Goal: Information Seeking & Learning: Check status

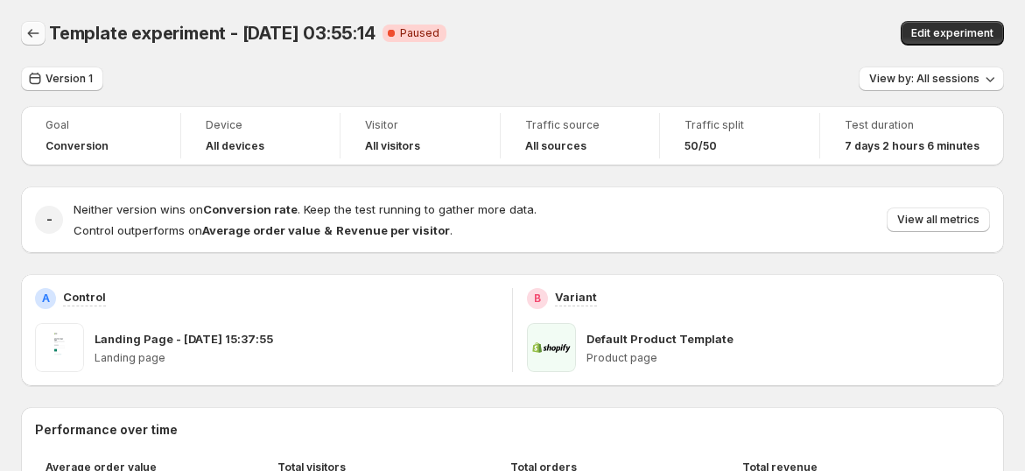
click at [35, 32] on icon "Back" at bounding box center [34, 34] width 18 height 18
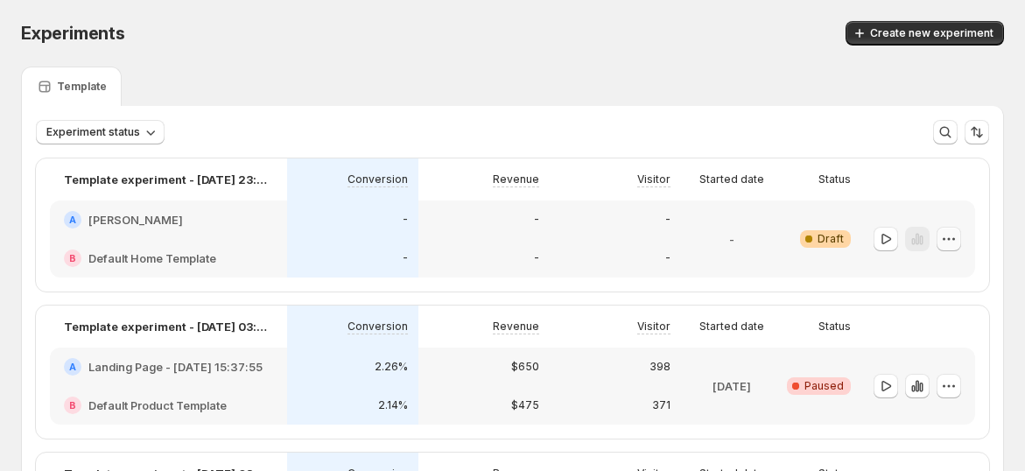
click at [958, 241] on icon "button" at bounding box center [950, 239] width 18 height 18
click at [755, 78] on div "Template" at bounding box center [512, 86] width 983 height 39
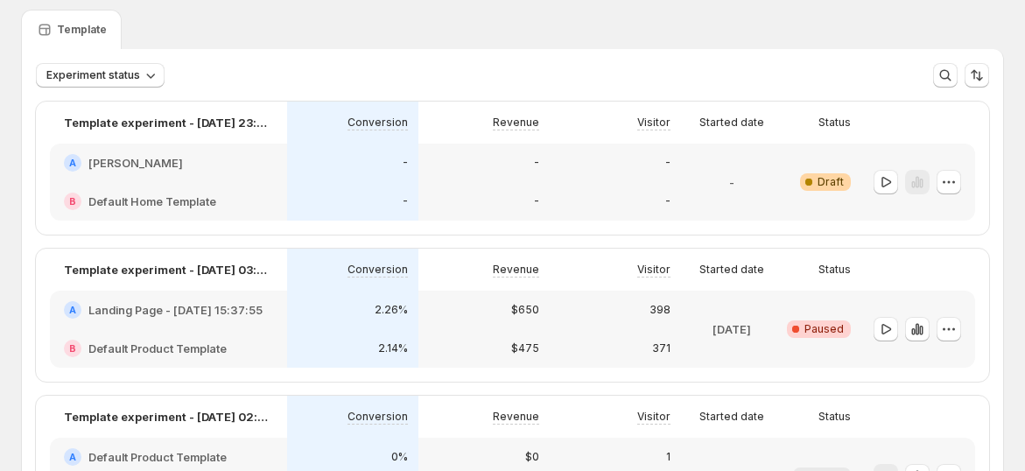
scroll to position [97, 0]
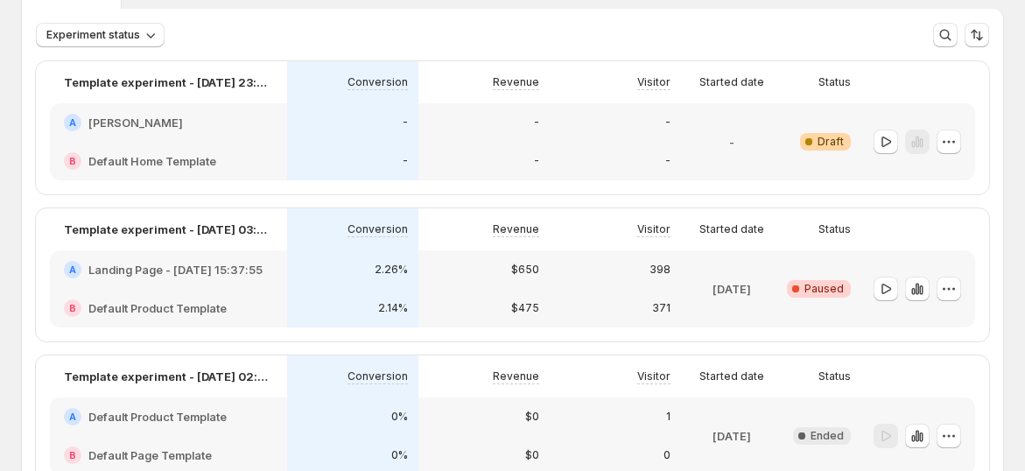
click at [976, 293] on div at bounding box center [919, 288] width 114 height 77
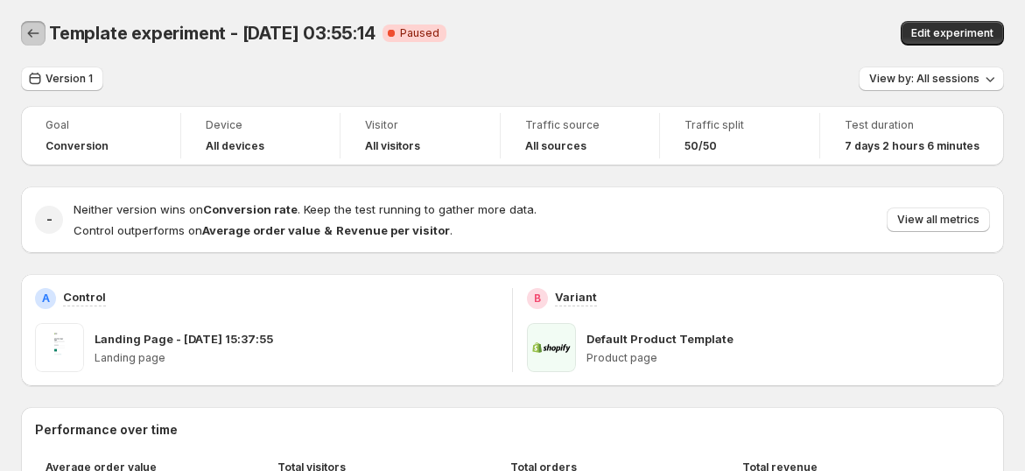
click at [37, 41] on icon "Back" at bounding box center [34, 34] width 18 height 18
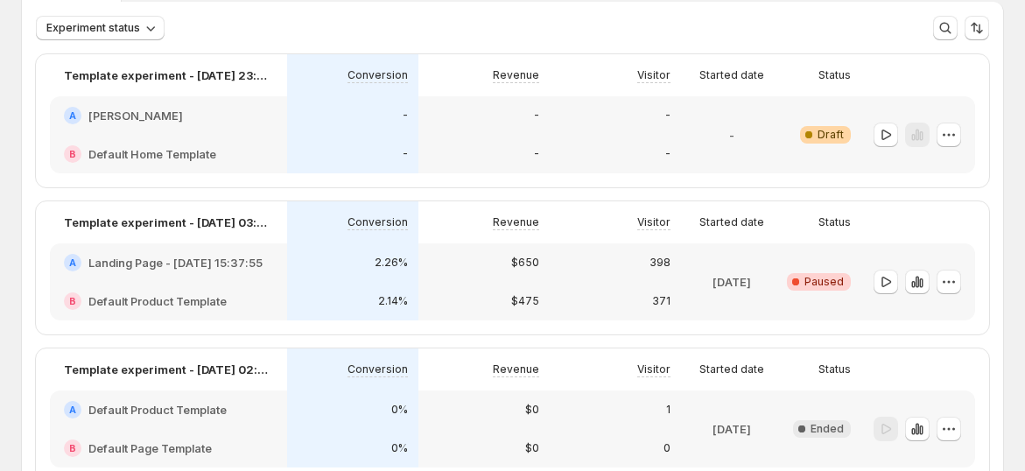
scroll to position [194, 0]
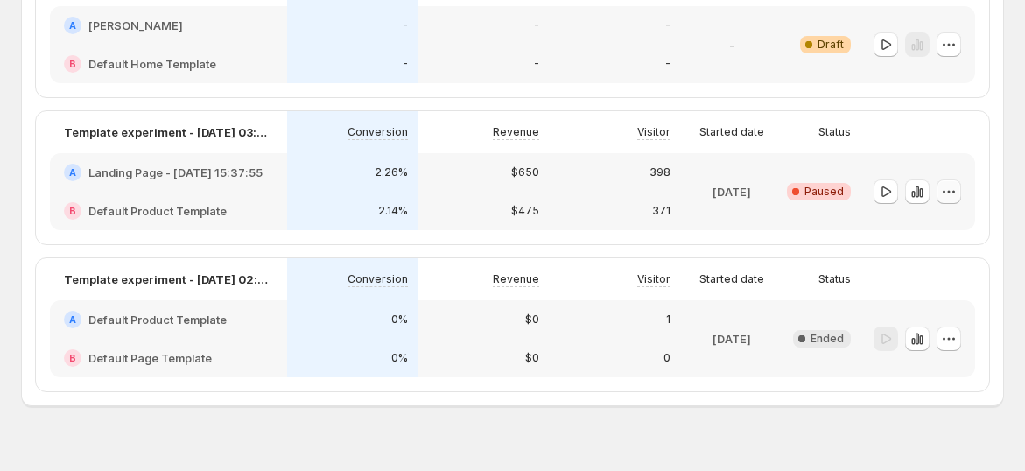
click at [958, 191] on icon "button" at bounding box center [950, 192] width 18 height 18
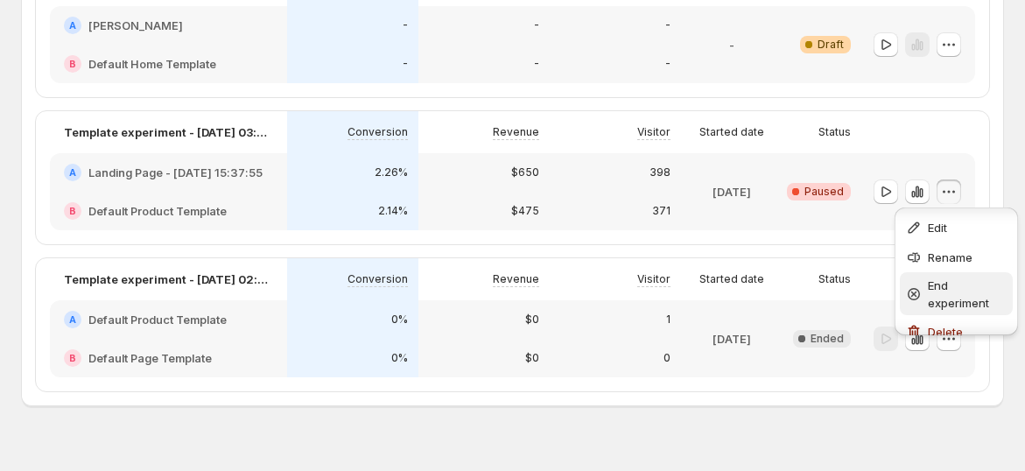
scroll to position [14, 0]
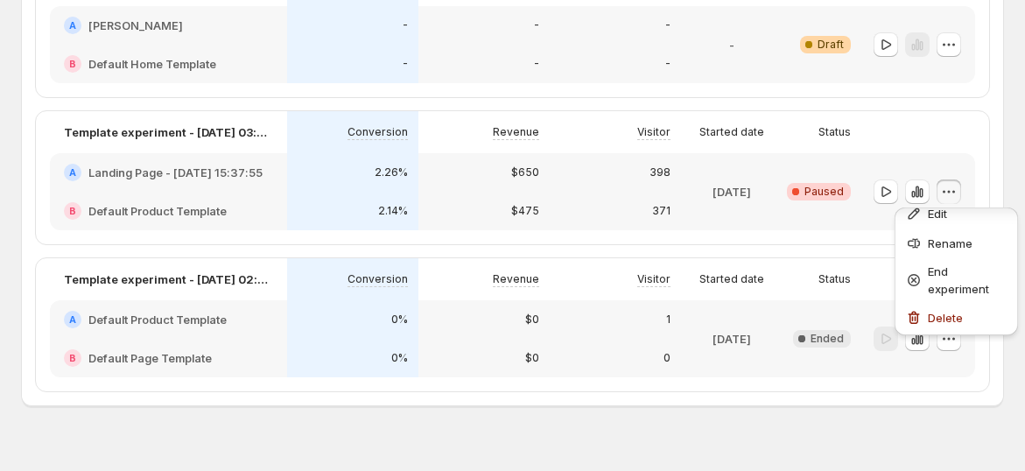
click at [981, 89] on div "Template experiment - Sep 29, 23:35:10 Conversion Revenue Visitor Started date …" at bounding box center [513, 30] width 954 height 133
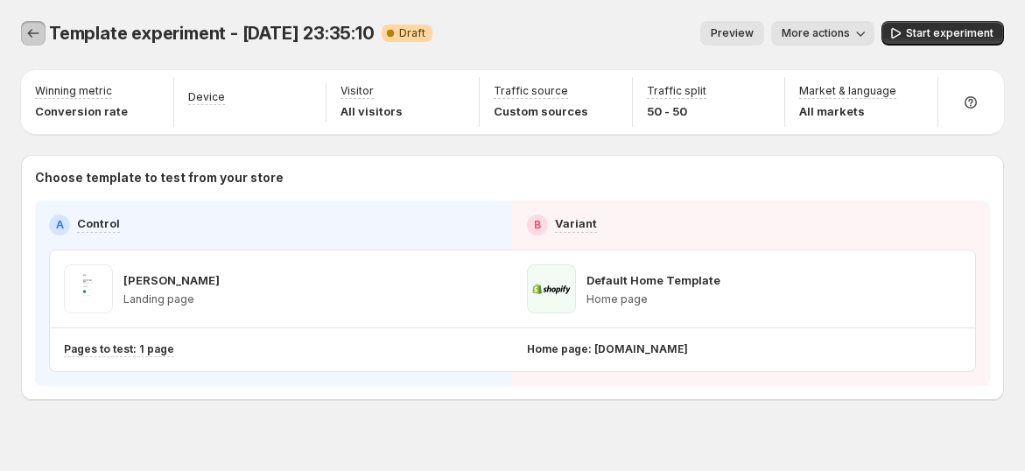
click at [39, 44] on button "Experiments" at bounding box center [33, 33] width 25 height 25
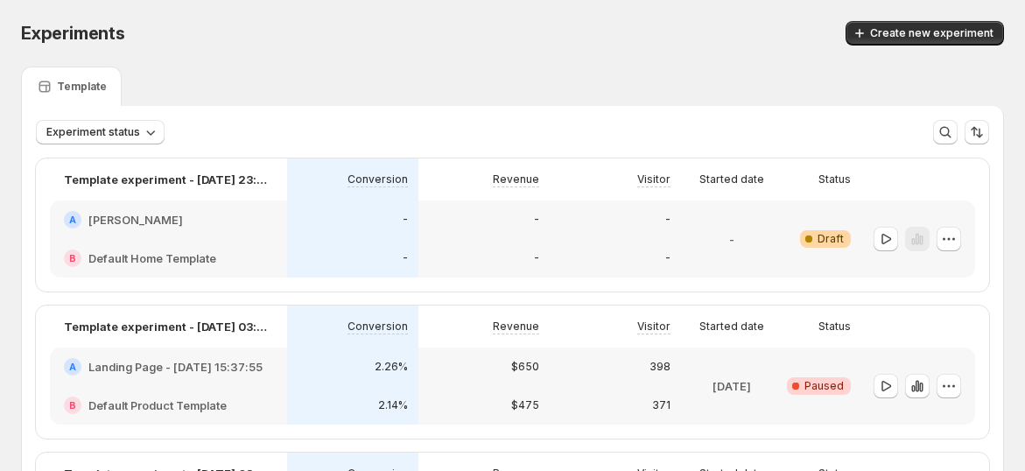
click at [306, 247] on div "-" at bounding box center [352, 258] width 131 height 39
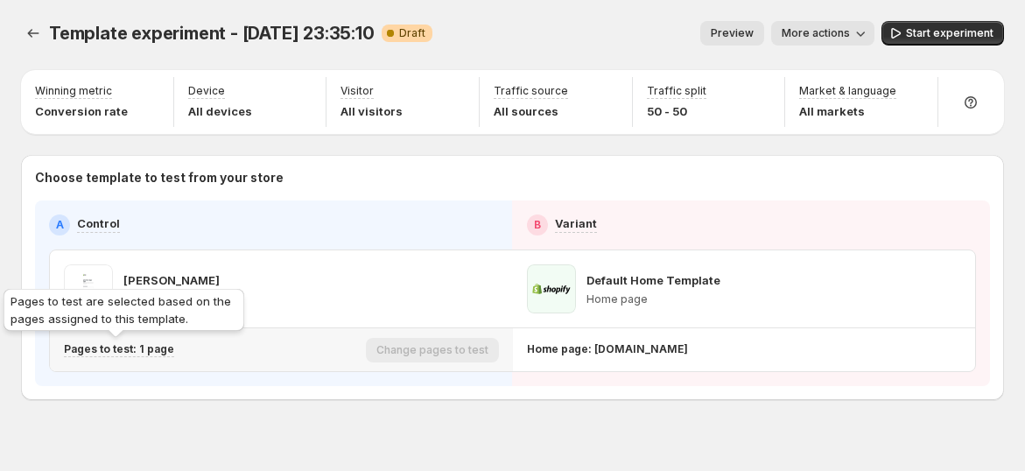
click at [150, 352] on p "Pages to test: 1 page" at bounding box center [119, 349] width 110 height 14
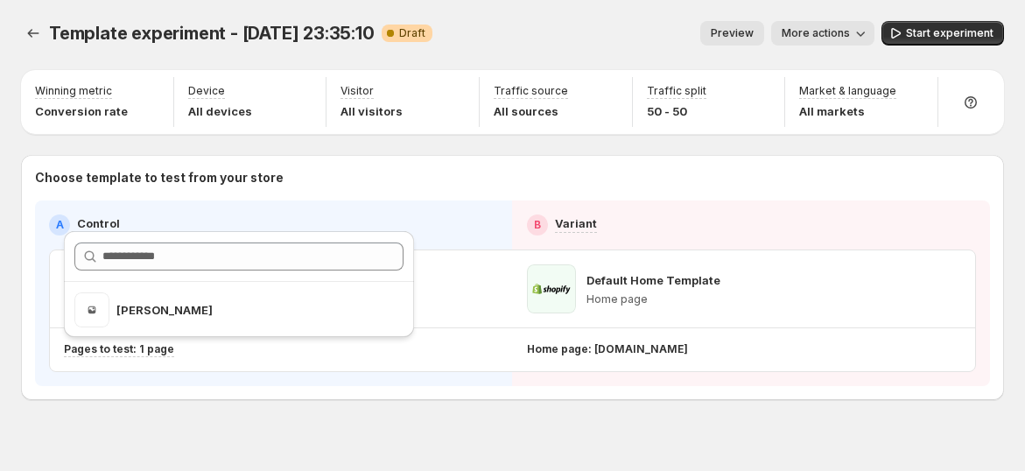
click at [291, 407] on div "Template experiment - Sep 29, 23:35:10. This page is ready Template experiment …" at bounding box center [512, 247] width 1025 height 495
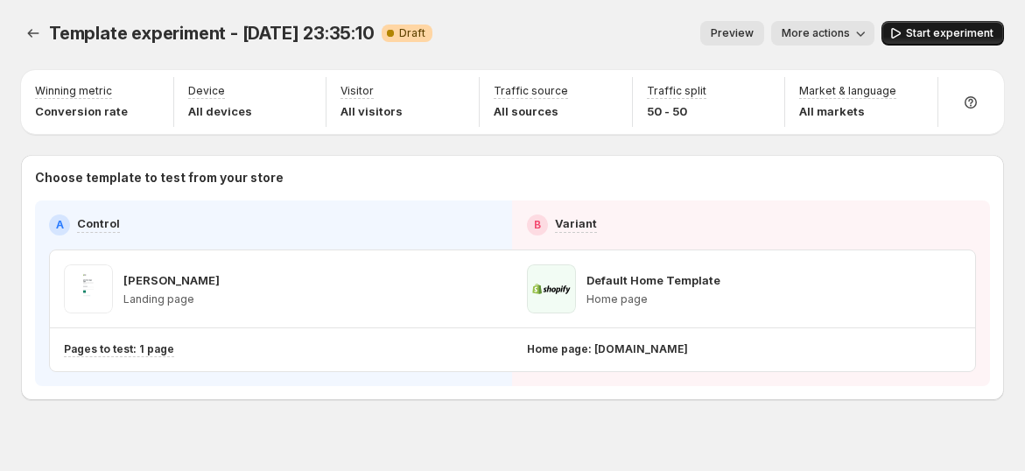
click at [962, 27] on span "Start experiment" at bounding box center [950, 33] width 88 height 14
click at [37, 41] on icon "Experiments" at bounding box center [34, 34] width 18 height 18
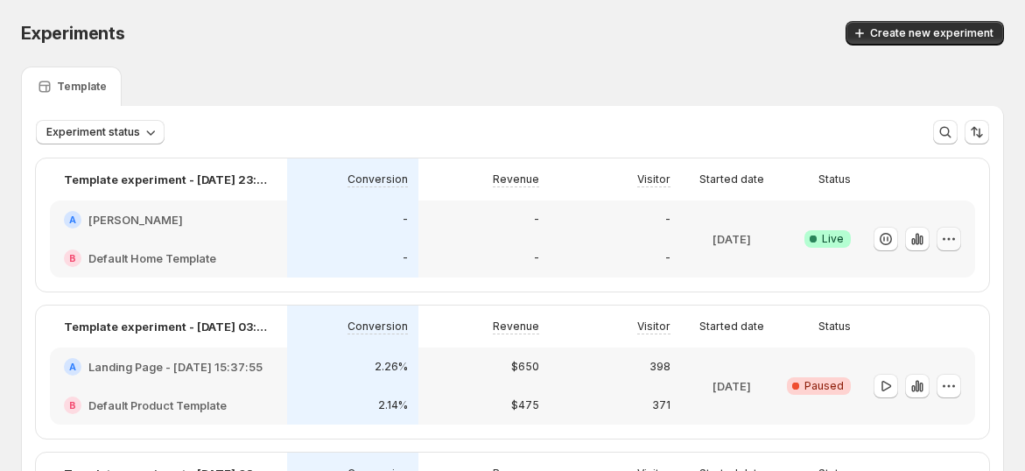
click at [956, 241] on icon "button" at bounding box center [950, 239] width 18 height 18
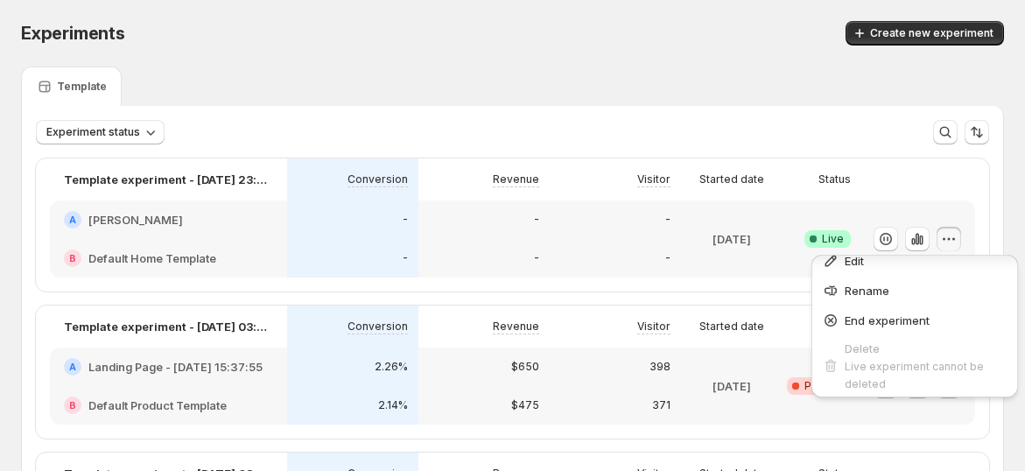
scroll to position [18, 0]
click at [650, 16] on div "Experiments. This page is ready Experiments Create new experiment" at bounding box center [512, 33] width 983 height 67
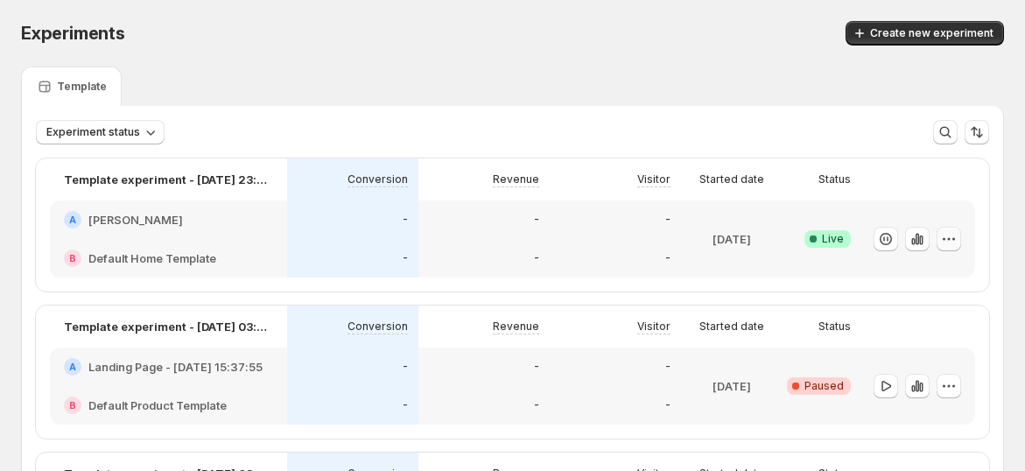
click at [958, 237] on icon "button" at bounding box center [950, 239] width 18 height 18
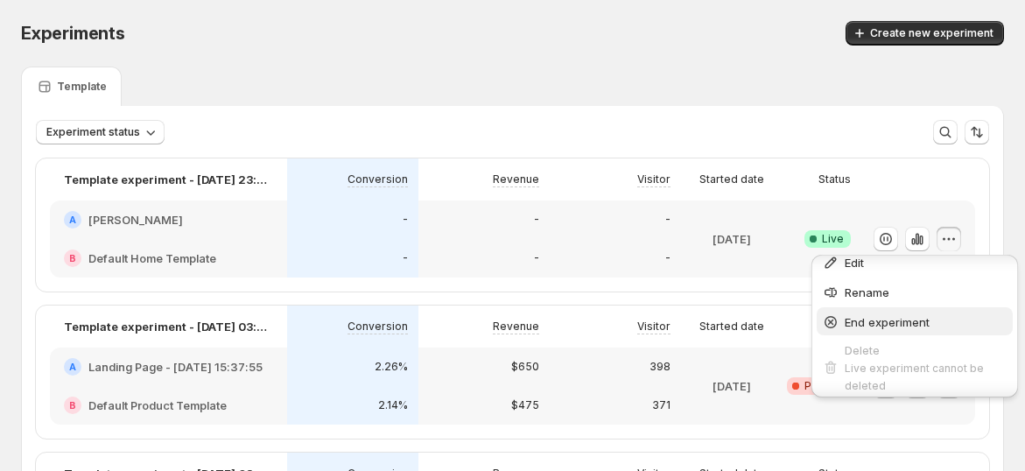
scroll to position [18, 0]
click at [545, 75] on div "Template" at bounding box center [512, 86] width 983 height 39
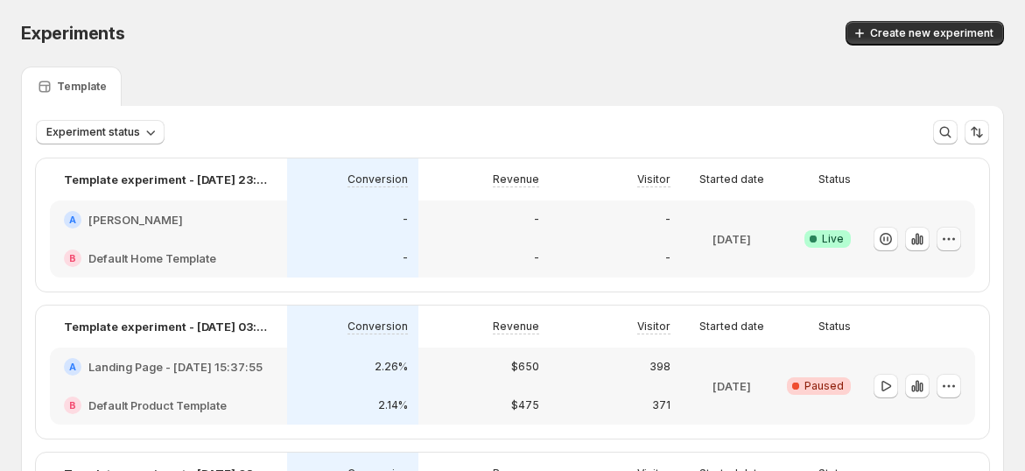
click at [958, 243] on icon "button" at bounding box center [950, 239] width 18 height 18
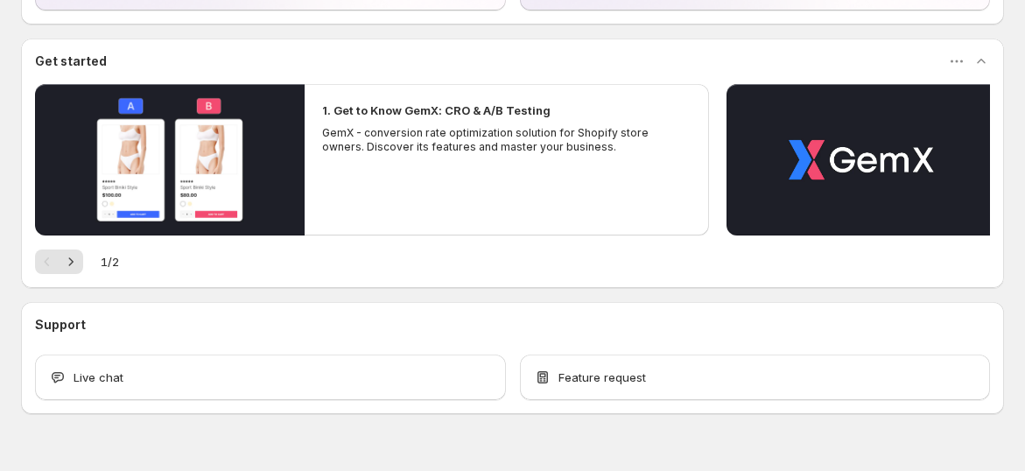
scroll to position [307, 0]
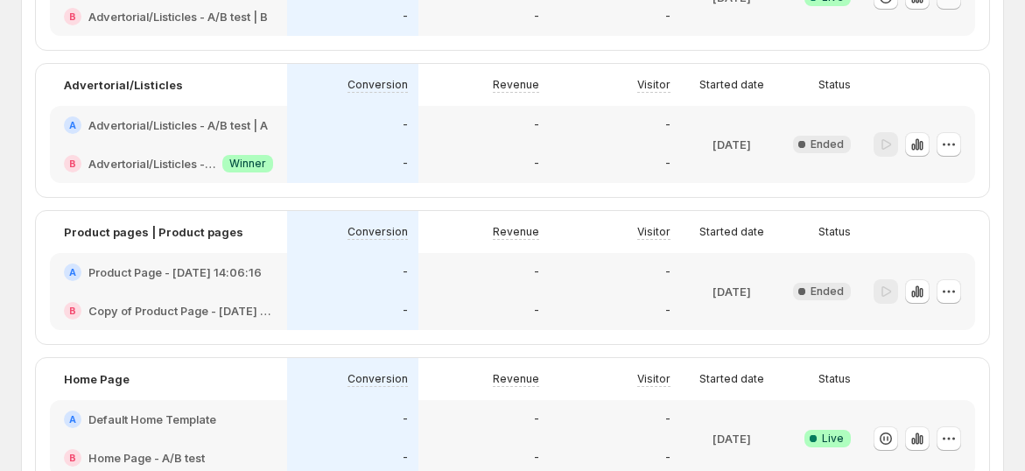
scroll to position [194, 0]
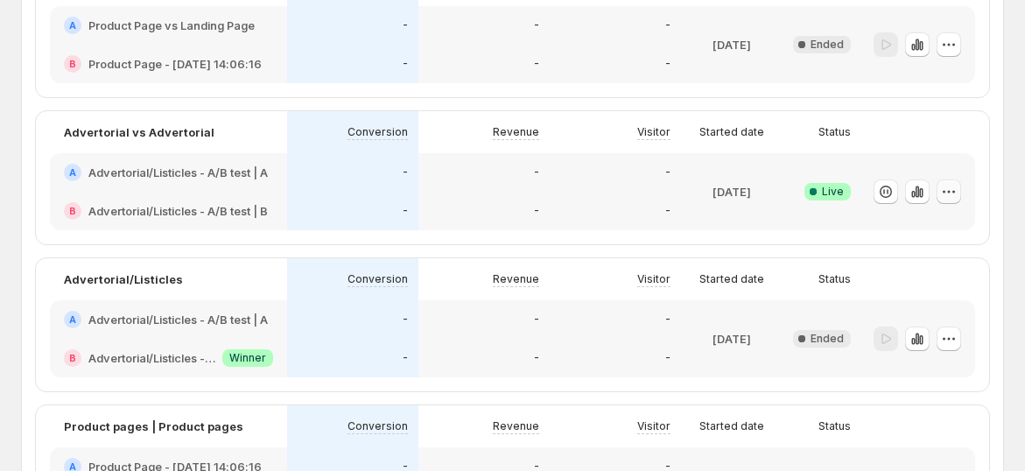
click at [958, 187] on icon "button" at bounding box center [950, 192] width 18 height 18
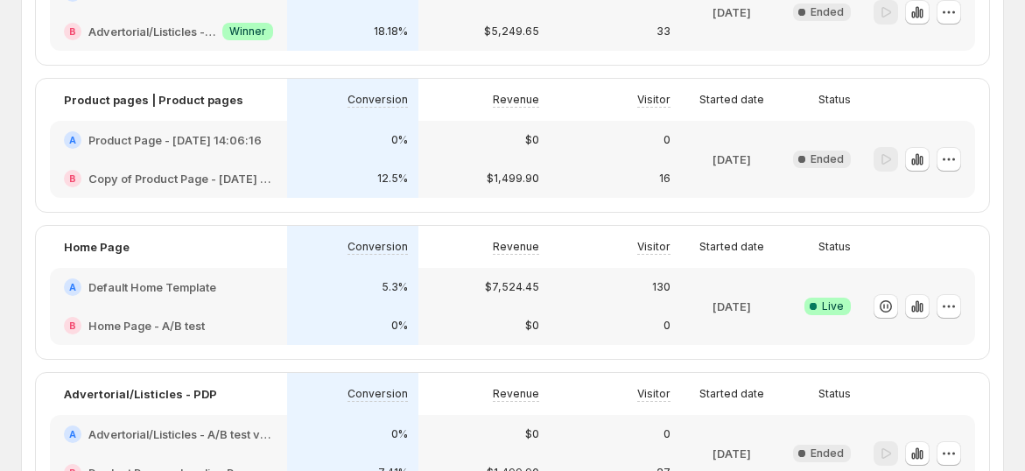
scroll to position [583, 0]
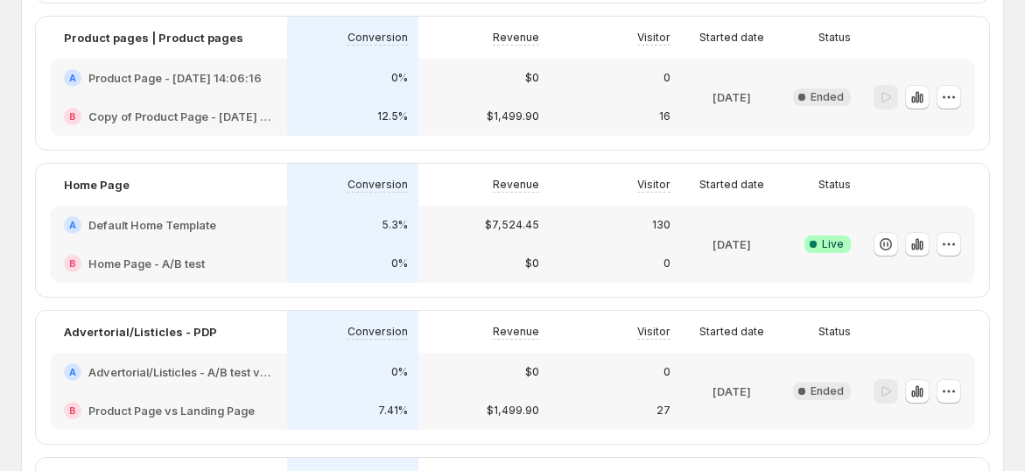
click at [971, 241] on div at bounding box center [919, 244] width 114 height 77
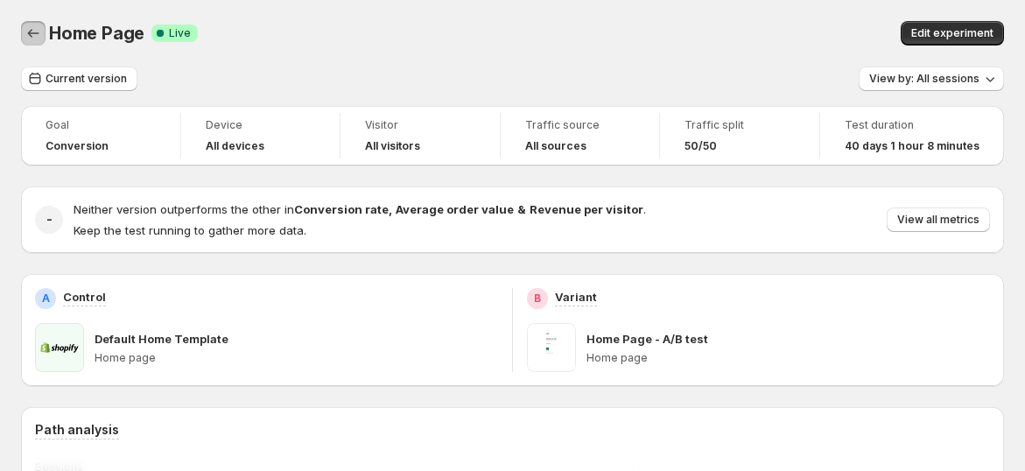
click at [35, 22] on button "Back" at bounding box center [33, 33] width 25 height 25
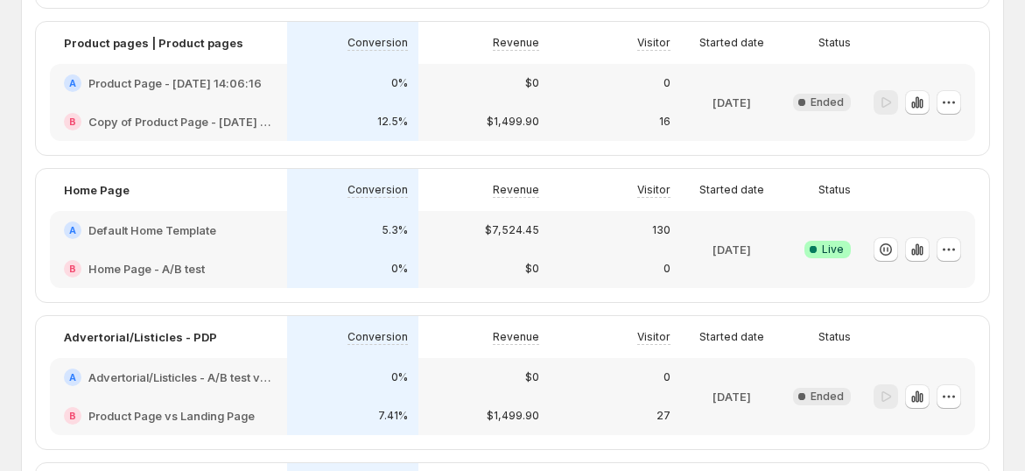
scroll to position [583, 0]
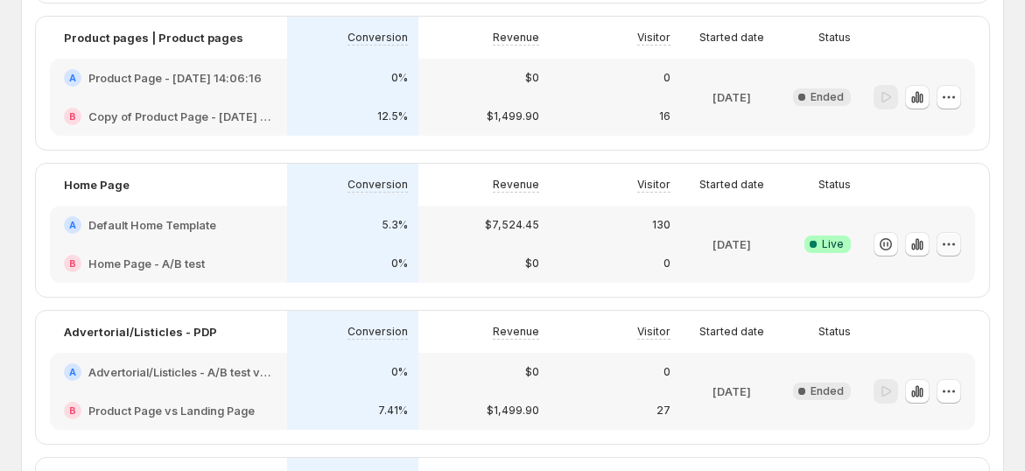
click at [956, 240] on icon "button" at bounding box center [950, 245] width 18 height 18
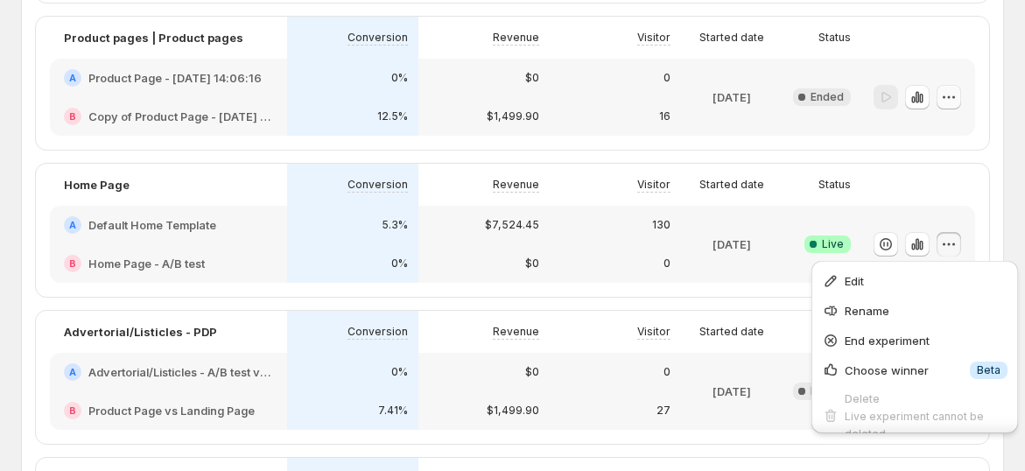
click at [958, 95] on icon "button" at bounding box center [950, 97] width 18 height 18
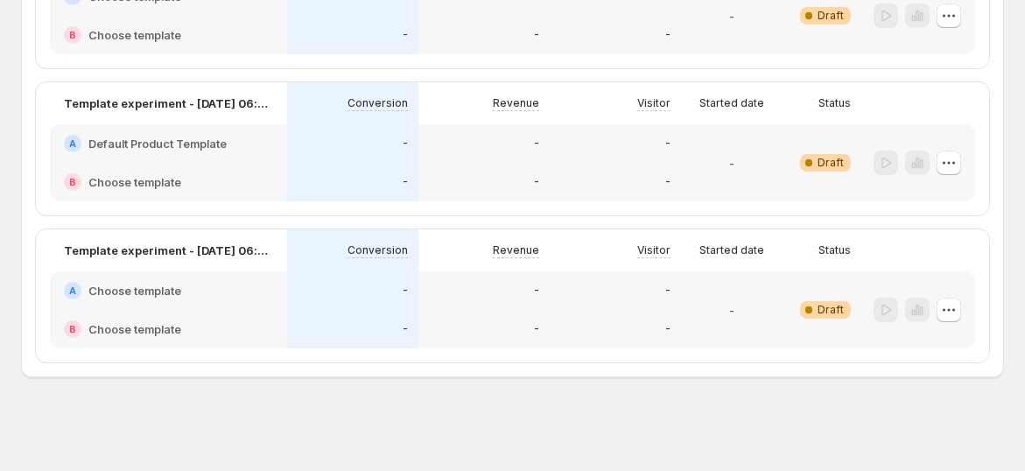
scroll to position [1058, 0]
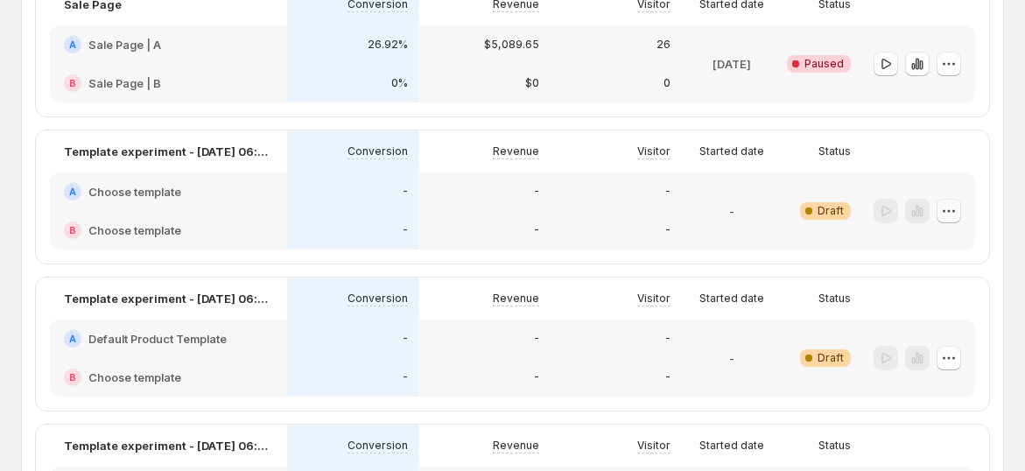
click at [958, 210] on icon "button" at bounding box center [950, 211] width 18 height 18
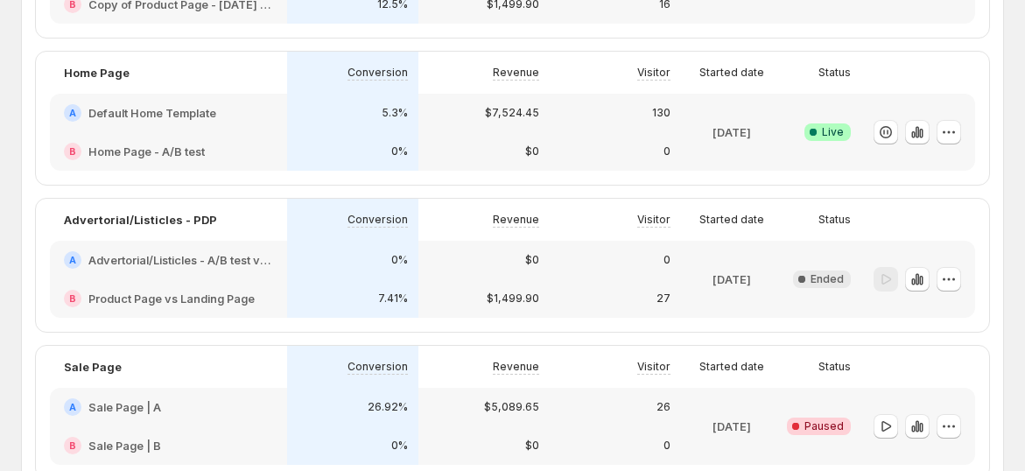
scroll to position [669, 0]
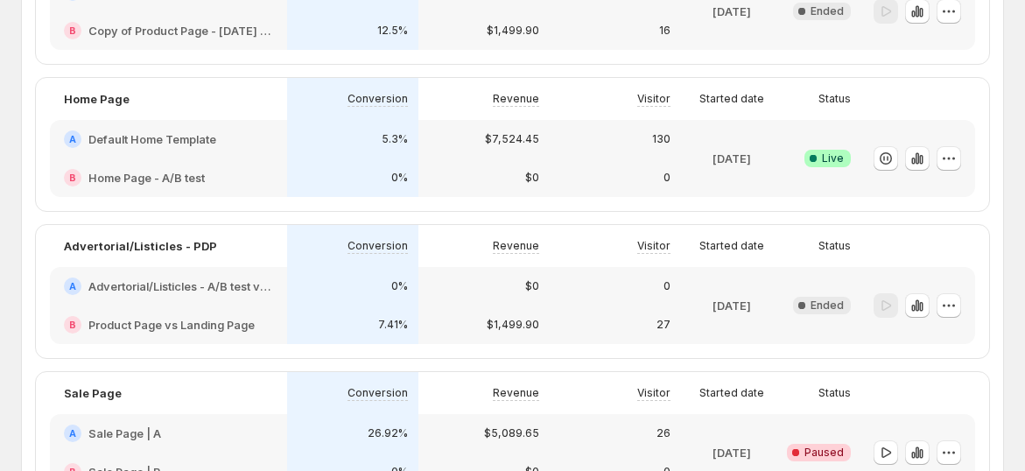
click at [243, 142] on div "A Default Home Template" at bounding box center [168, 139] width 209 height 18
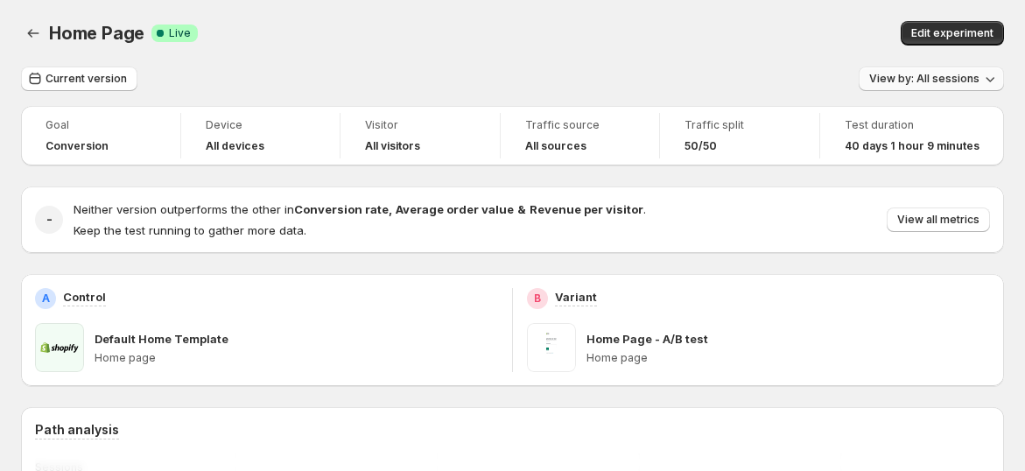
click at [964, 71] on button "View by: All sessions" at bounding box center [931, 79] width 145 height 25
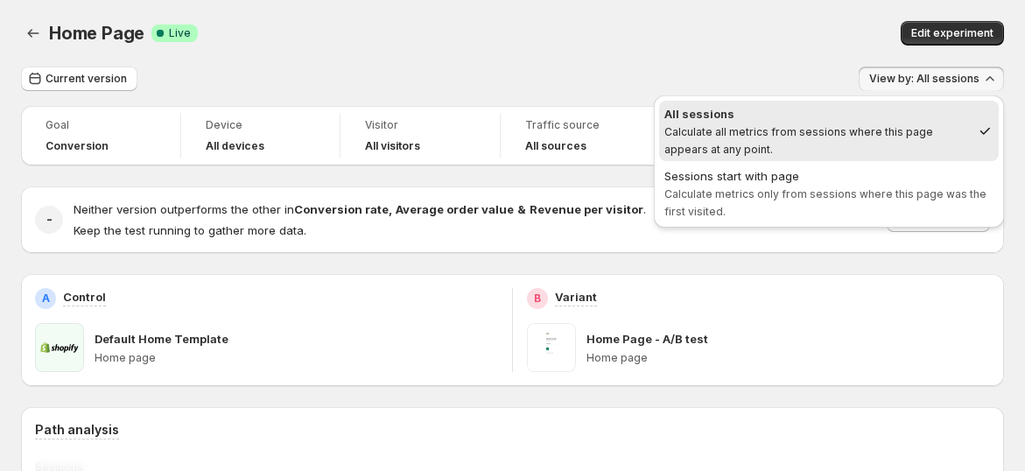
click at [569, 56] on div "Home Page. This page is ready Home Page Success Complete Live Edit experiment" at bounding box center [512, 33] width 983 height 67
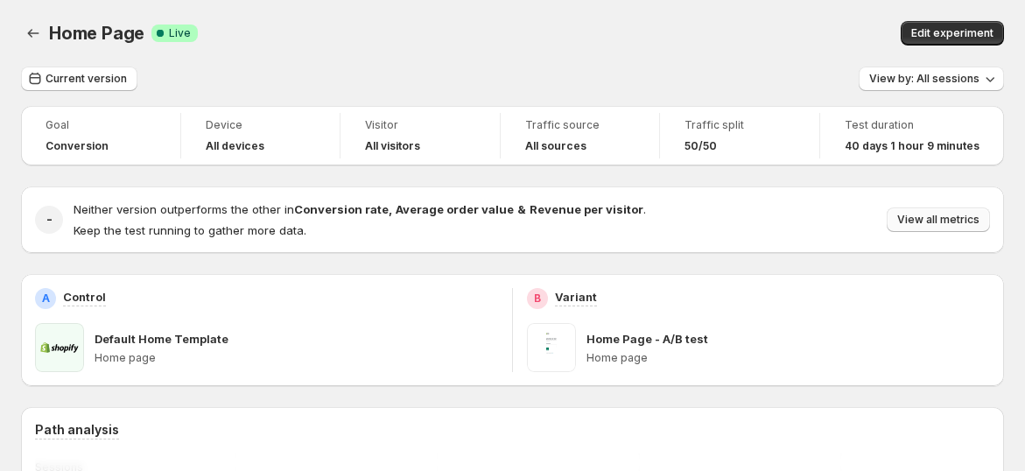
click at [907, 219] on button "View all metrics" at bounding box center [938, 220] width 103 height 25
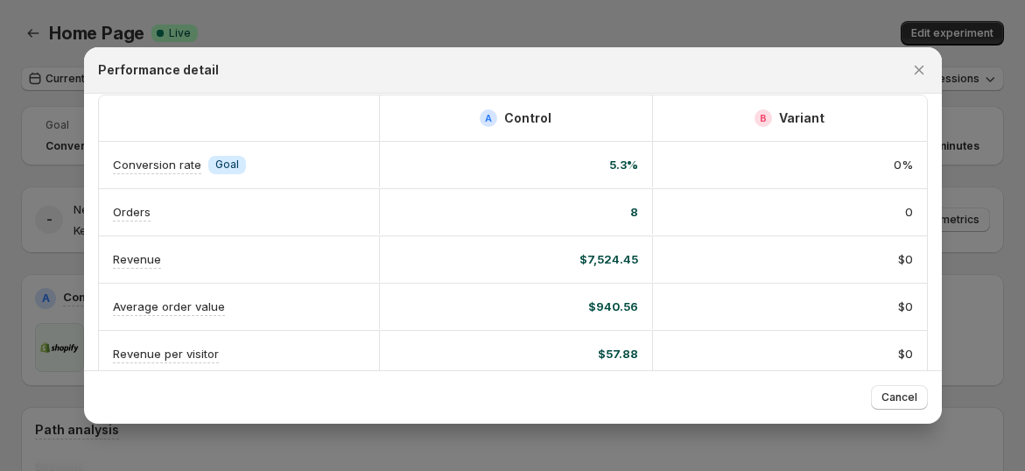
scroll to position [208, 0]
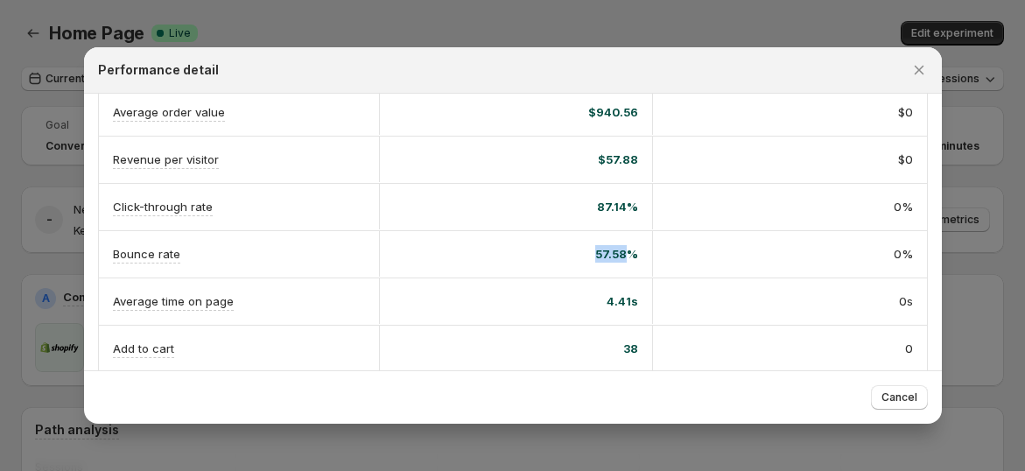
drag, startPoint x: 590, startPoint y: 248, endPoint x: 625, endPoint y: 250, distance: 35.1
click at [625, 250] on div "57.58%" at bounding box center [516, 254] width 244 height 18
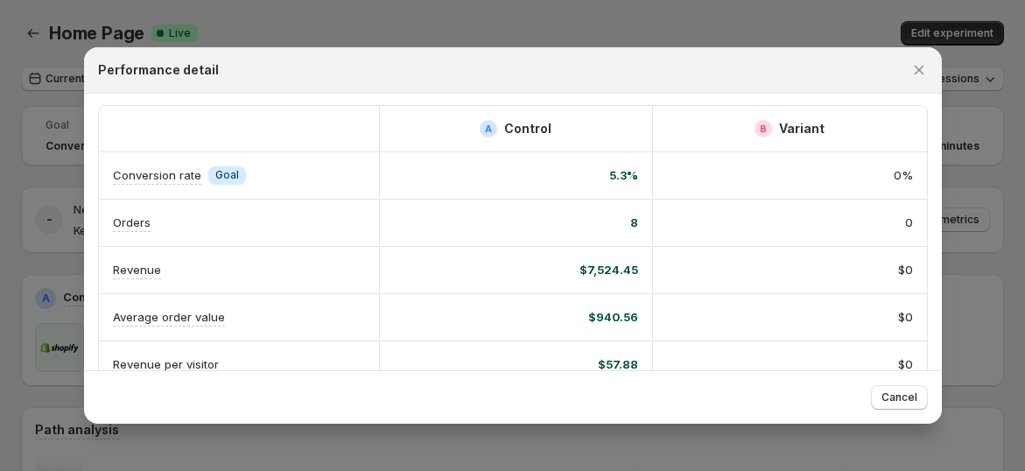
scroll to position [0, 0]
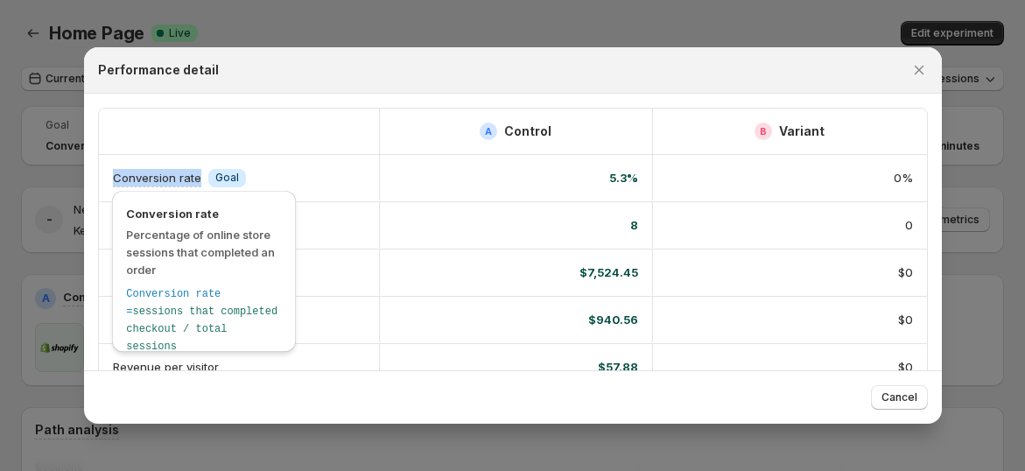
drag, startPoint x: 101, startPoint y: 173, endPoint x: 201, endPoint y: 179, distance: 100.0
click at [201, 179] on div "Conversion rate Info Goal" at bounding box center [239, 178] width 280 height 46
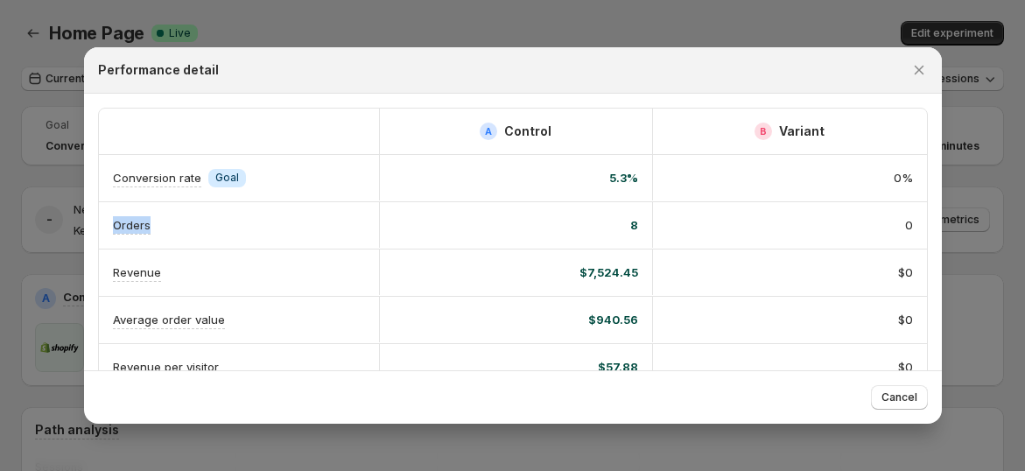
drag, startPoint x: 100, startPoint y: 226, endPoint x: 201, endPoint y: 267, distance: 108.8
click at [158, 224] on div "Orders" at bounding box center [239, 225] width 280 height 46
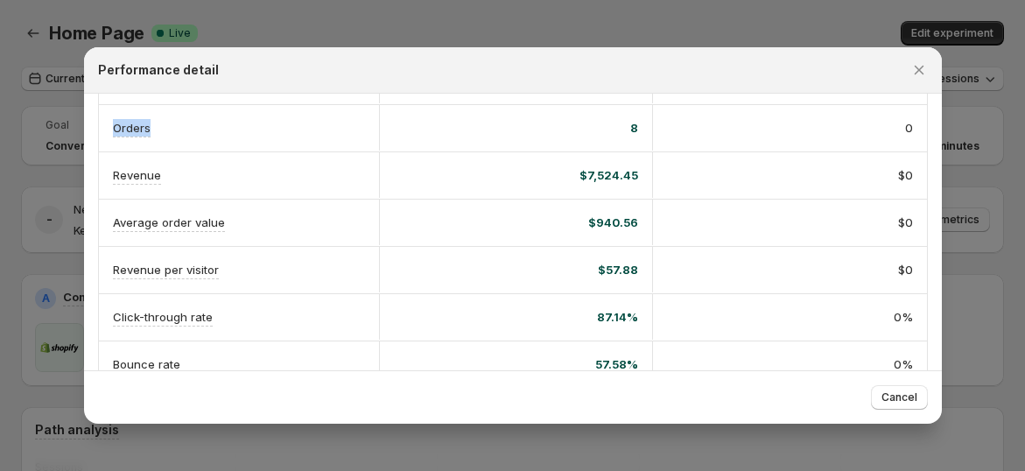
scroll to position [194, 0]
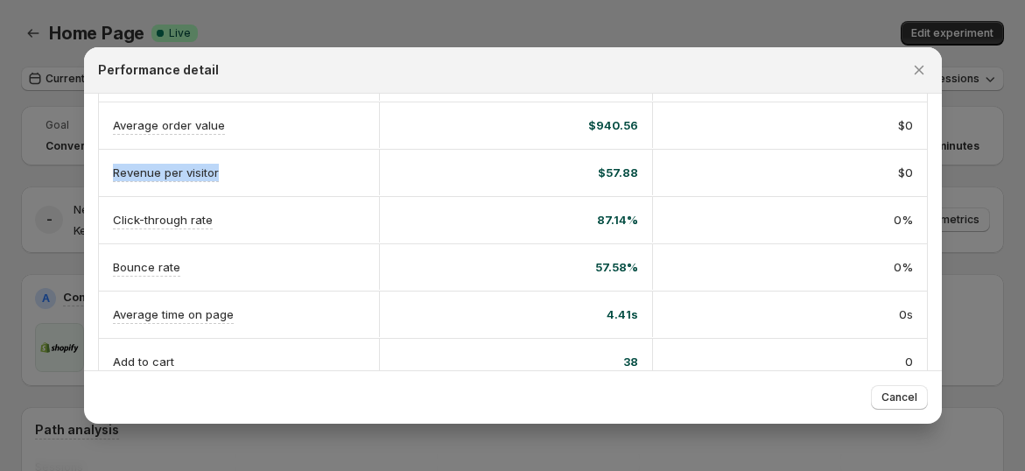
drag, startPoint x: 104, startPoint y: 178, endPoint x: 229, endPoint y: 166, distance: 125.7
click at [229, 166] on div "Revenue per visitor" at bounding box center [239, 173] width 280 height 46
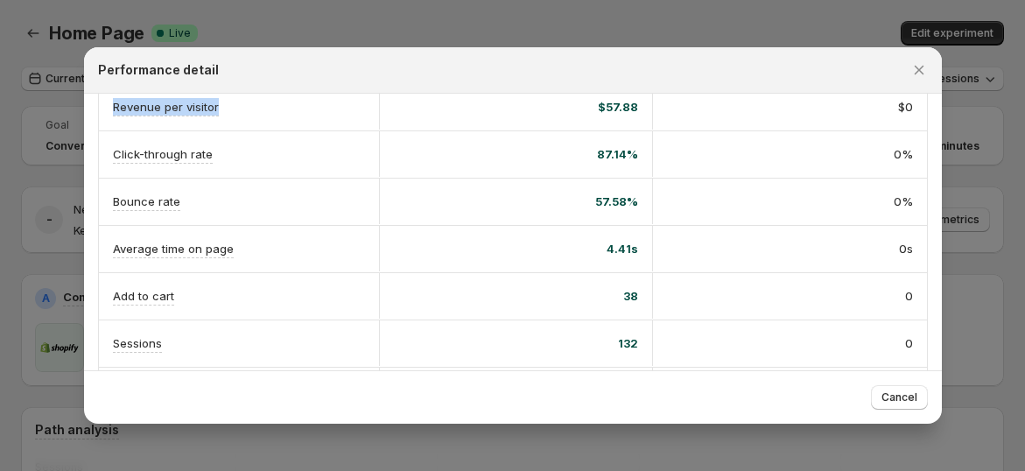
scroll to position [292, 0]
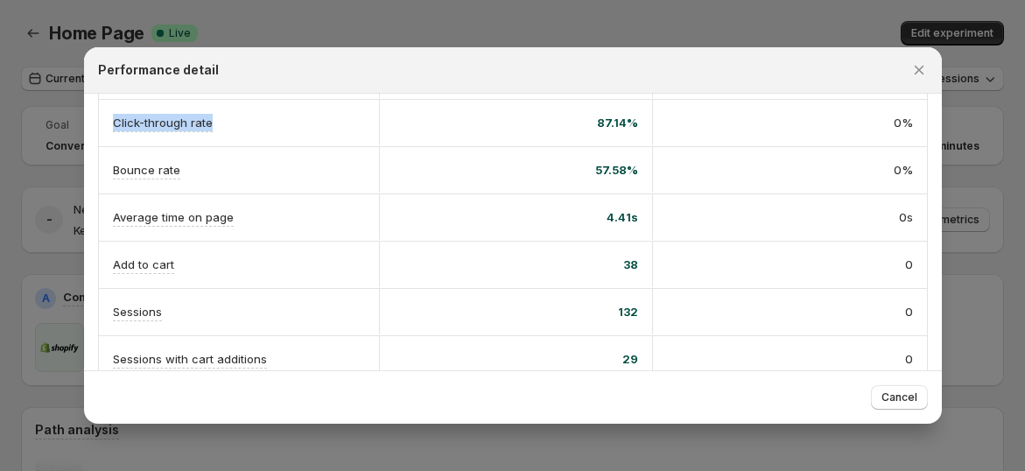
drag, startPoint x: 105, startPoint y: 121, endPoint x: 211, endPoint y: 121, distance: 106.0
click at [211, 121] on div "Click-through rate" at bounding box center [239, 123] width 280 height 46
drag, startPoint x: 100, startPoint y: 167, endPoint x: 185, endPoint y: 166, distance: 84.9
click at [185, 166] on div "Bounce rate" at bounding box center [239, 170] width 280 height 46
drag, startPoint x: 99, startPoint y: 210, endPoint x: 235, endPoint y: 211, distance: 135.7
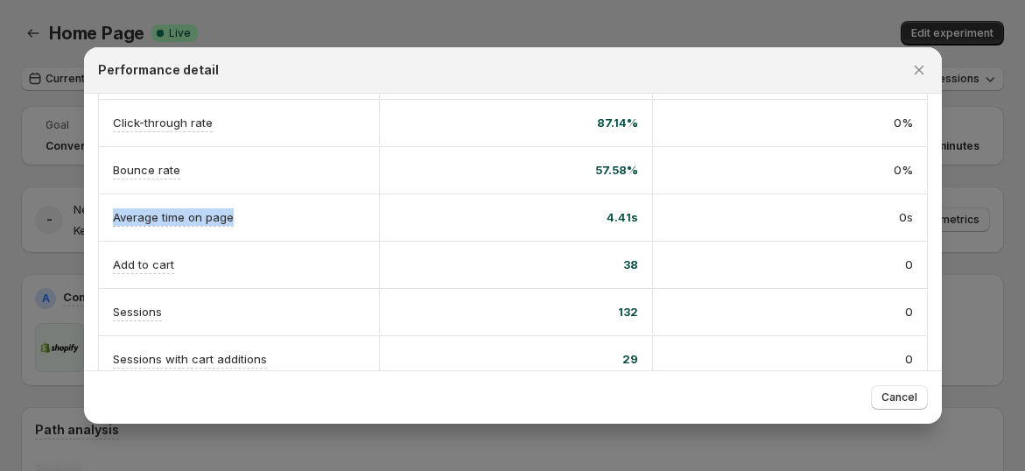
click at [235, 211] on div "Average time on page" at bounding box center [239, 217] width 280 height 46
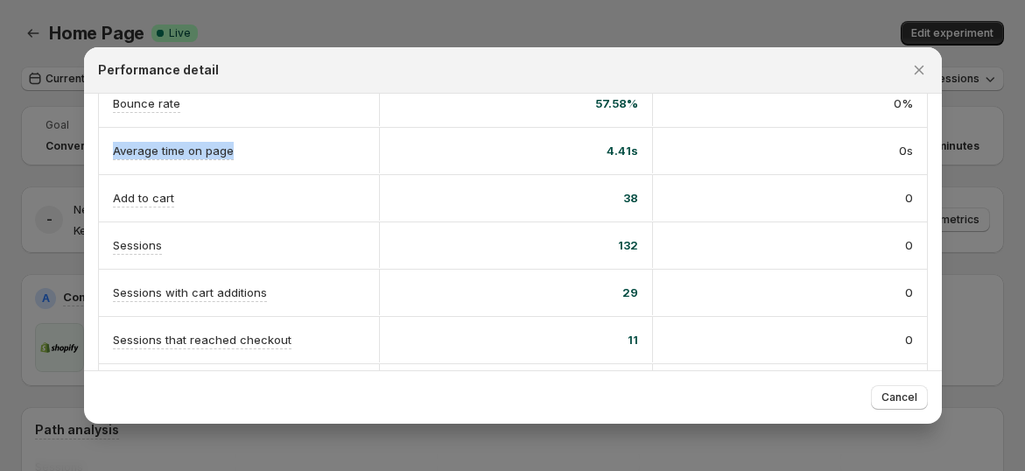
scroll to position [389, 0]
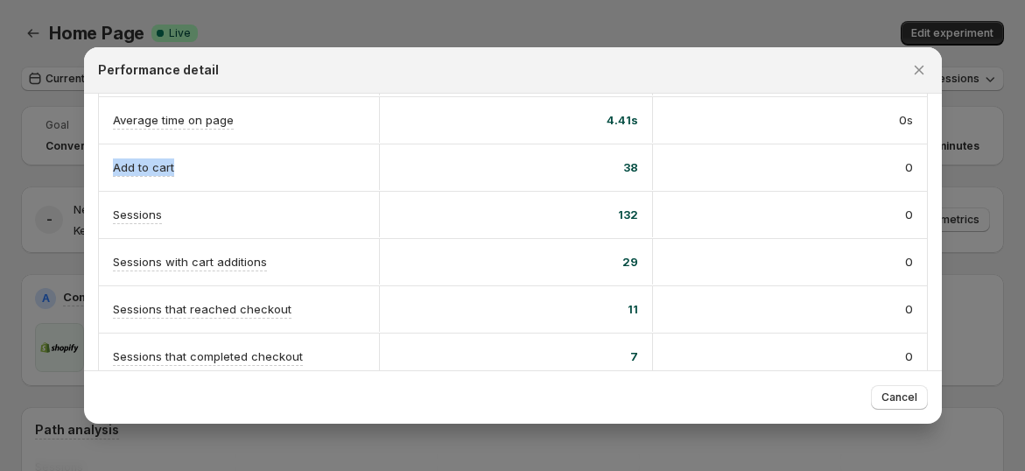
drag, startPoint x: 106, startPoint y: 155, endPoint x: 124, endPoint y: 210, distance: 58.2
click at [187, 176] on div "Add to cart" at bounding box center [239, 167] width 280 height 46
drag, startPoint x: 100, startPoint y: 212, endPoint x: 172, endPoint y: 211, distance: 71.8
click at [172, 211] on div "Sessions" at bounding box center [239, 215] width 280 height 46
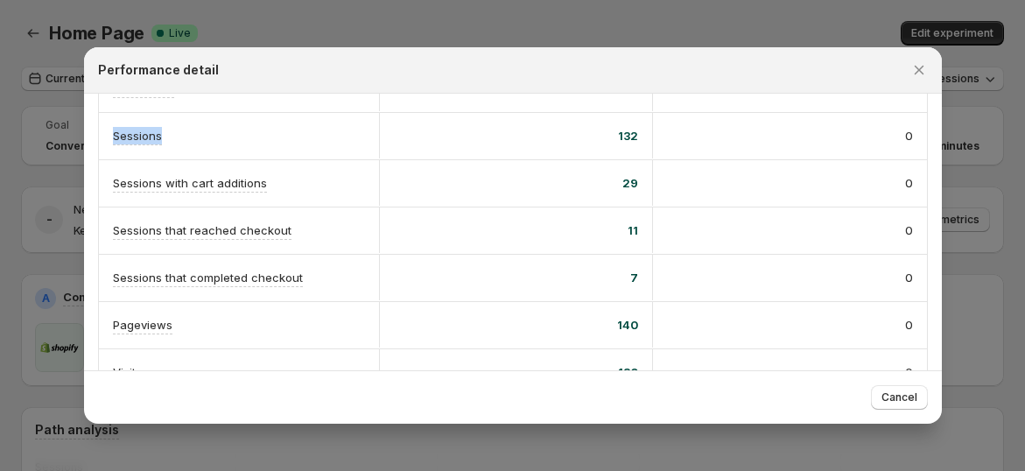
scroll to position [486, 0]
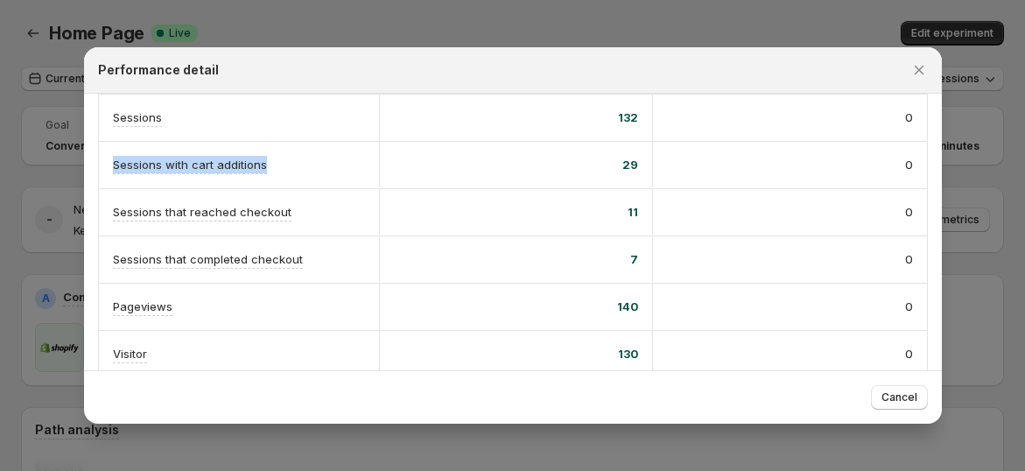
drag, startPoint x: 95, startPoint y: 162, endPoint x: 264, endPoint y: 164, distance: 169.9
click at [264, 164] on div "A Control B Variant Conversion rate Info Goal 5.3% 0% Orders 8 0 Revenue $7,524…" at bounding box center [513, 0] width 858 height 785
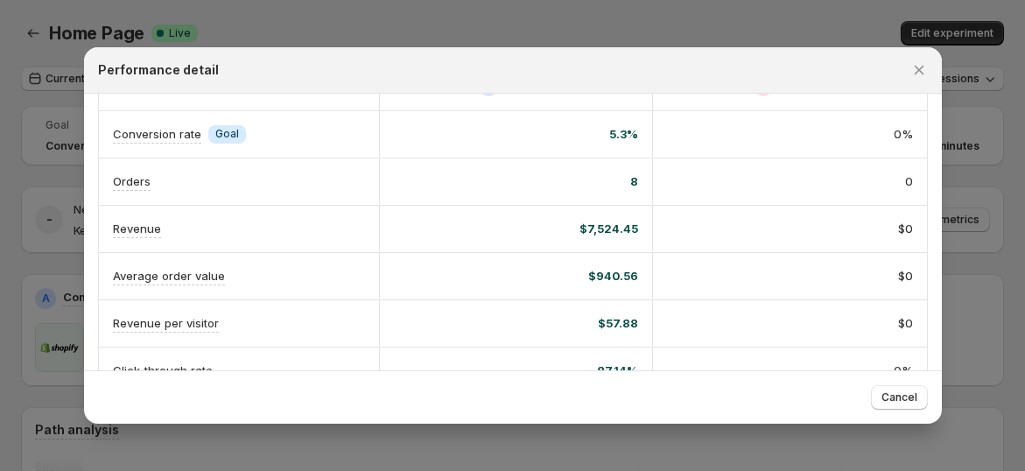
scroll to position [0, 0]
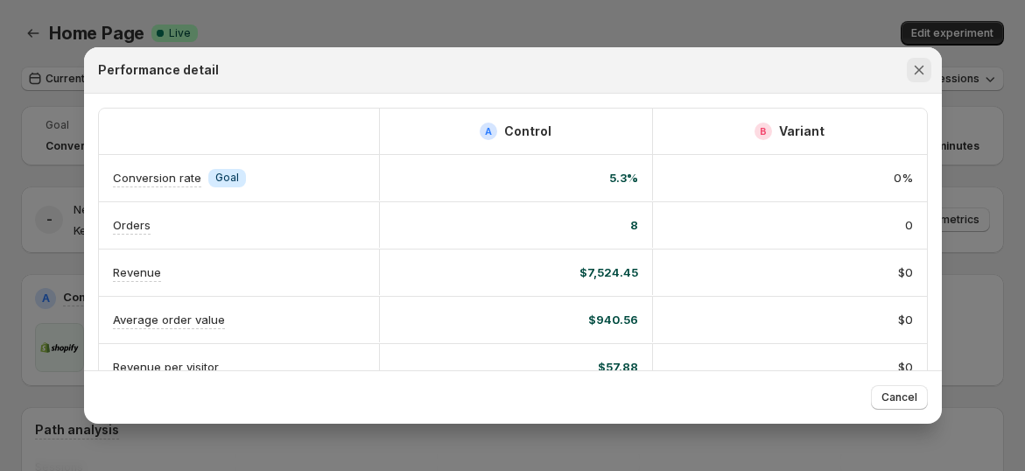
click at [916, 68] on icon "Close" at bounding box center [920, 70] width 18 height 18
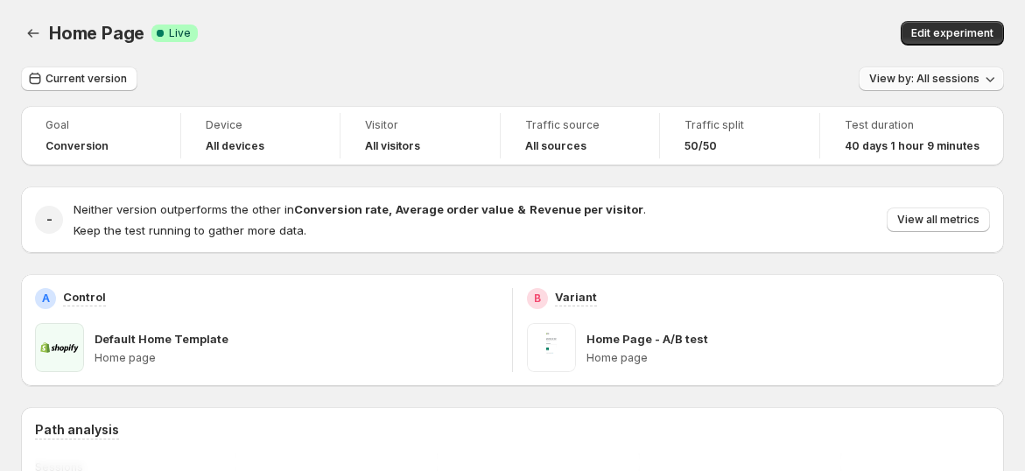
click at [946, 75] on span "View by: All sessions" at bounding box center [925, 79] width 110 height 14
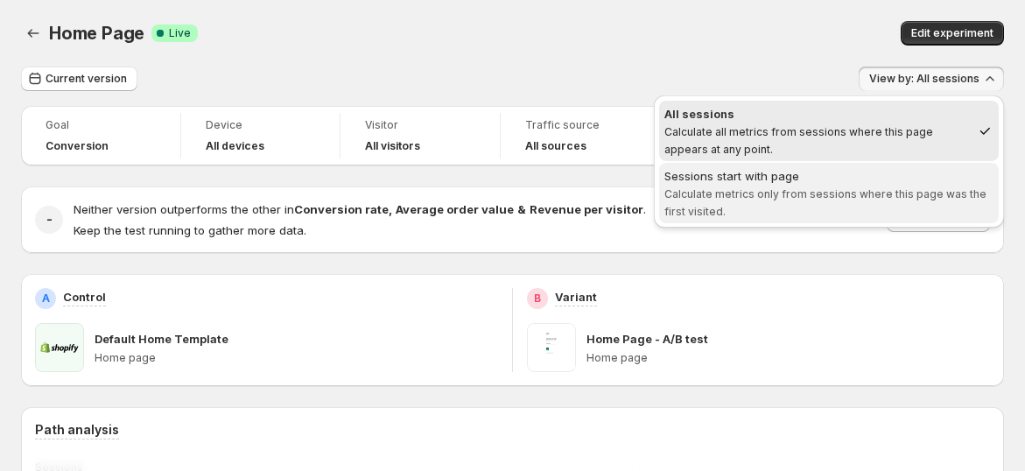
click at [745, 186] on span "Sessions start with page Calculate metrics only from sessions where this page w…" at bounding box center [829, 192] width 329 height 51
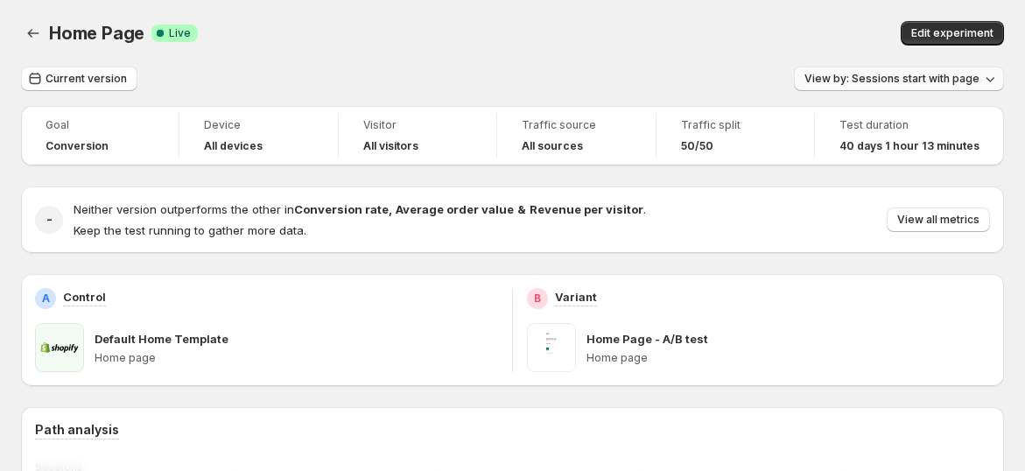
click at [877, 74] on span "View by: Sessions start with page" at bounding box center [892, 79] width 175 height 14
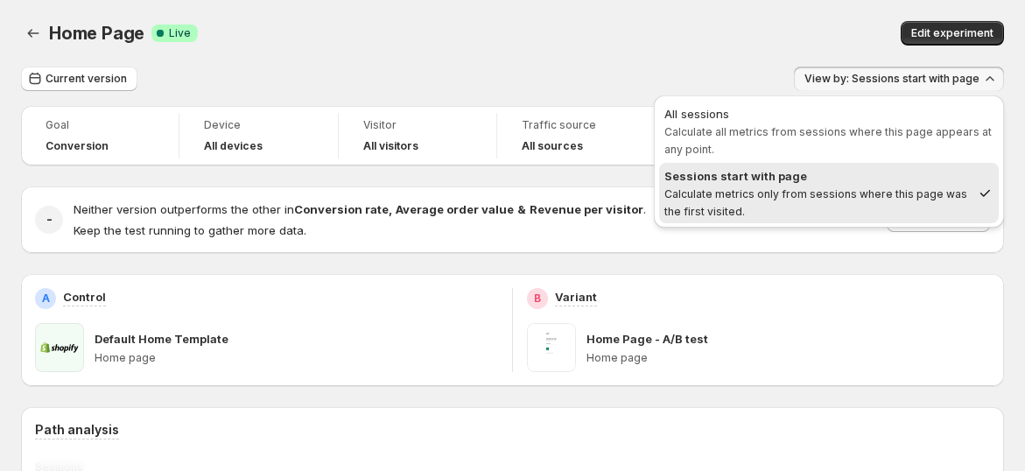
click at [497, 8] on div "Home Page. This page is ready Home Page Success Complete Live Edit experiment" at bounding box center [512, 33] width 983 height 67
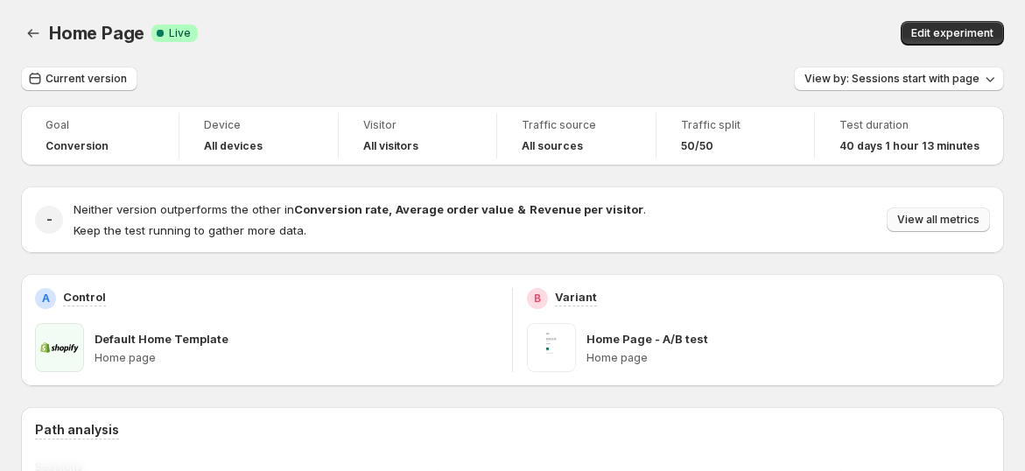
click at [932, 219] on span "View all metrics" at bounding box center [939, 220] width 82 height 14
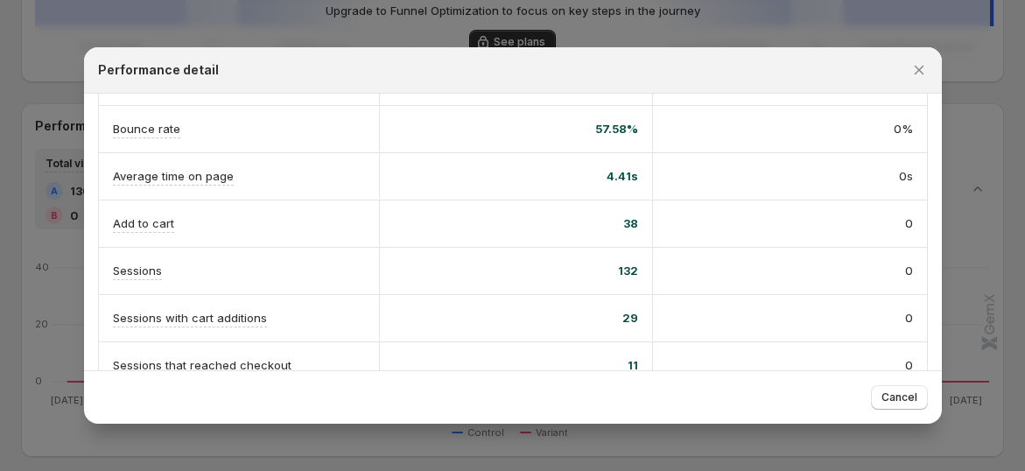
scroll to position [305, 0]
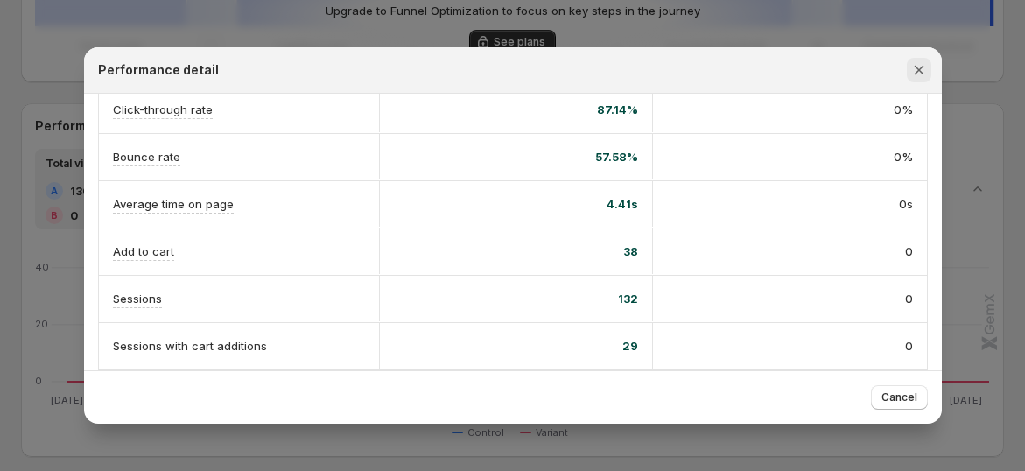
click at [922, 66] on icon "Close" at bounding box center [920, 70] width 18 height 18
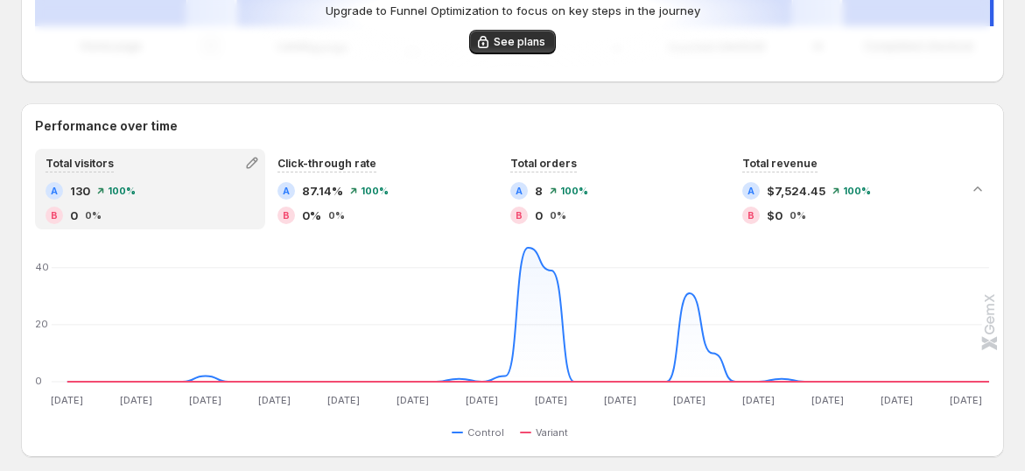
scroll to position [0, 0]
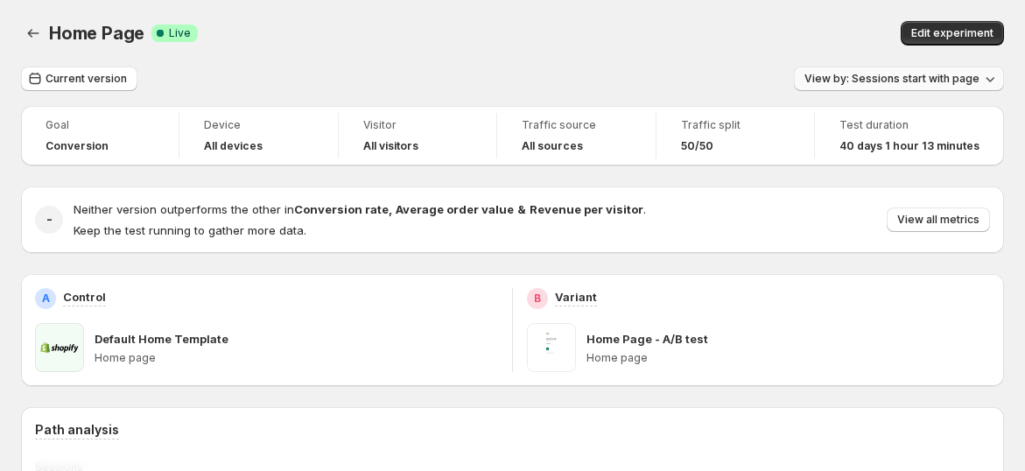
click at [885, 78] on span "View by: Sessions start with page" at bounding box center [892, 79] width 175 height 14
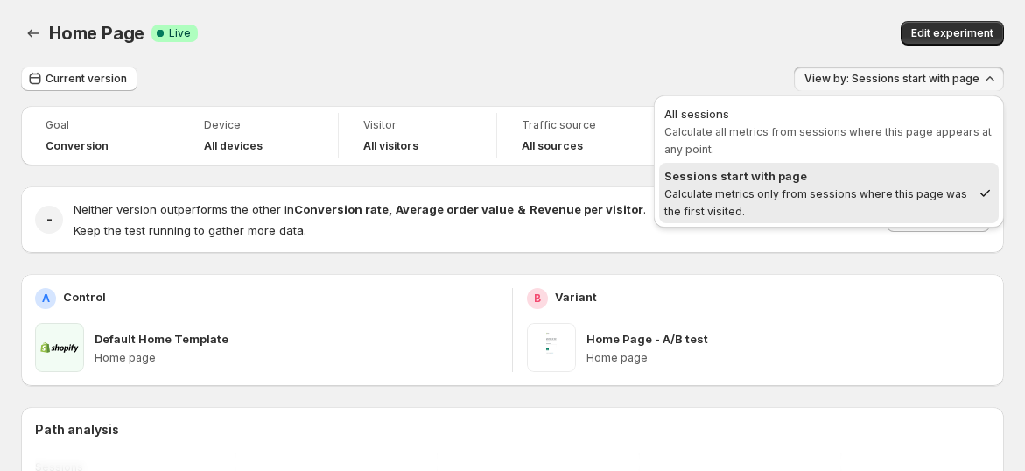
click at [736, 46] on div "Home Page. This page is ready Home Page Success Complete Live Edit experiment" at bounding box center [512, 33] width 983 height 67
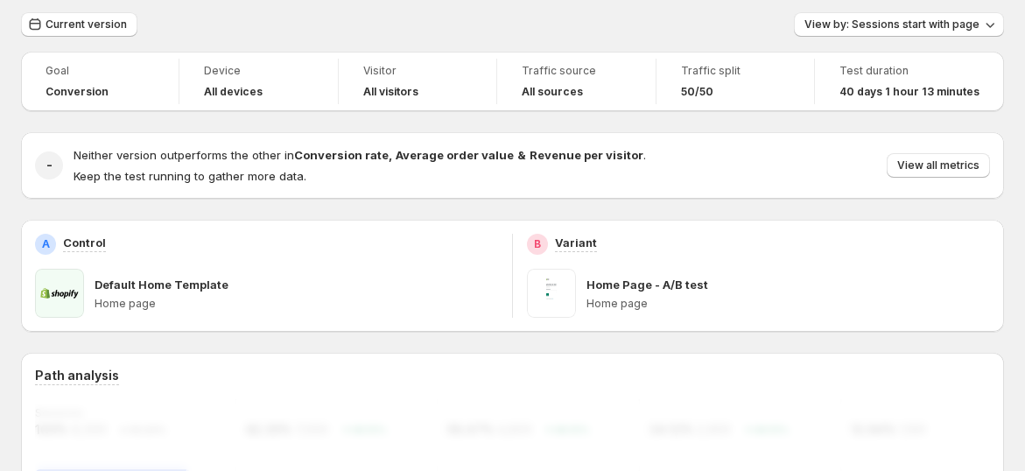
scroll to position [97, 0]
